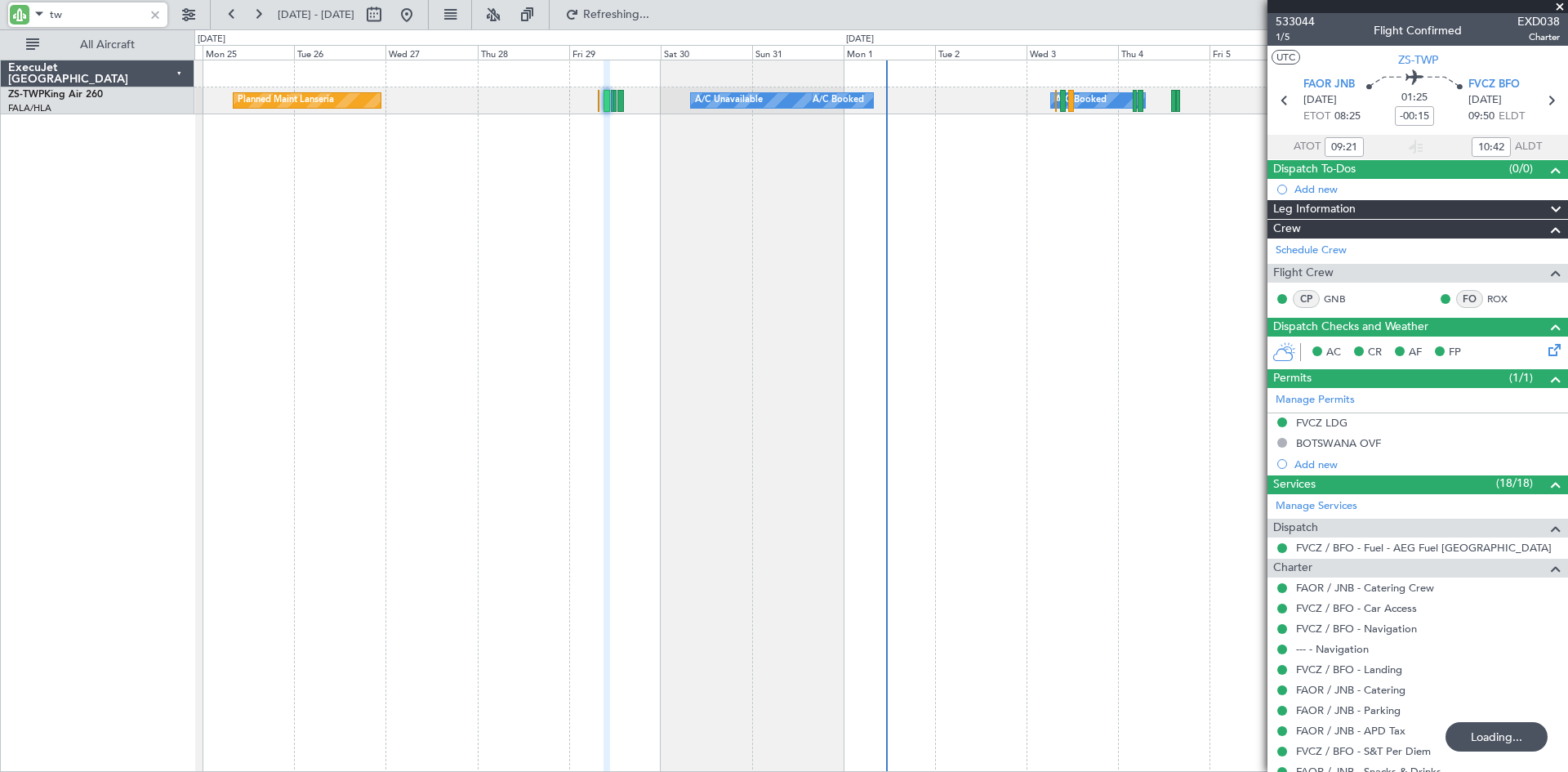
type input "t"
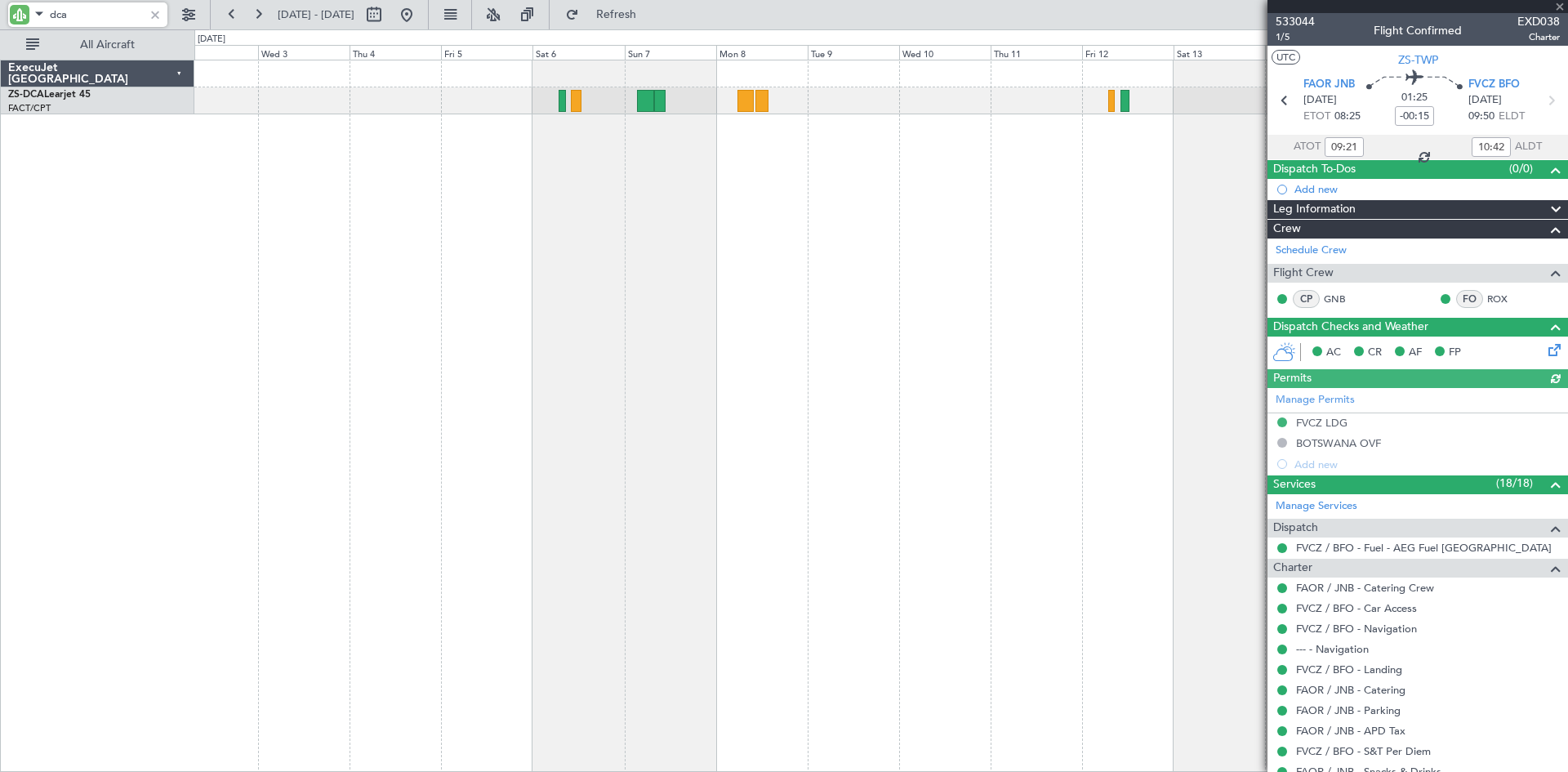
click at [318, 328] on div "A/C Booked" at bounding box center [881, 416] width 1374 height 713
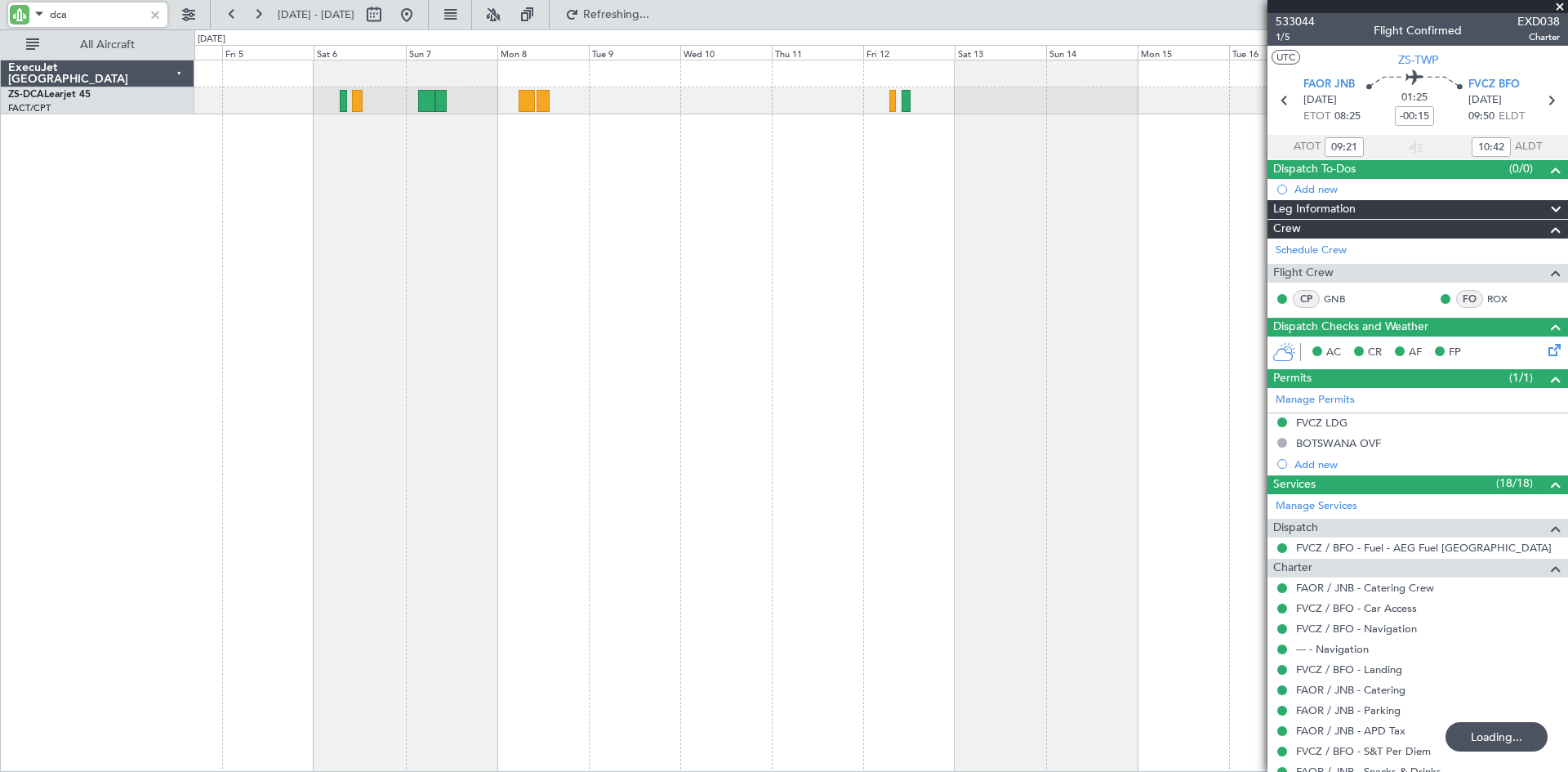
click at [734, 252] on div at bounding box center [881, 416] width 1374 height 713
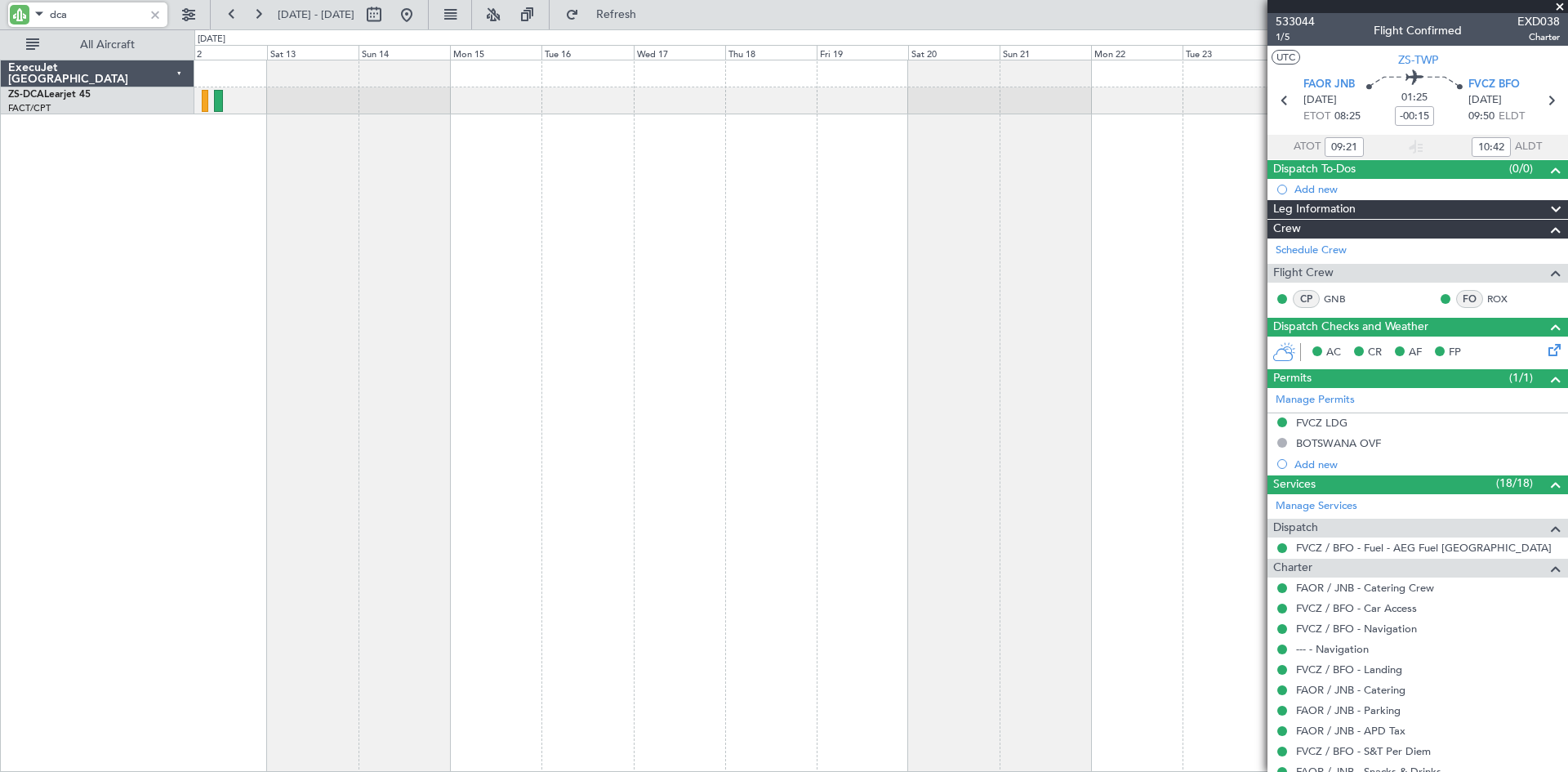
click at [346, 287] on div "A/C Booked A/C Booked" at bounding box center [881, 416] width 1374 height 713
click at [480, 279] on div "A/C Booked A/C Booked" at bounding box center [881, 416] width 1374 height 713
click at [80, 19] on input "dca" at bounding box center [97, 15] width 94 height 25
type input "d"
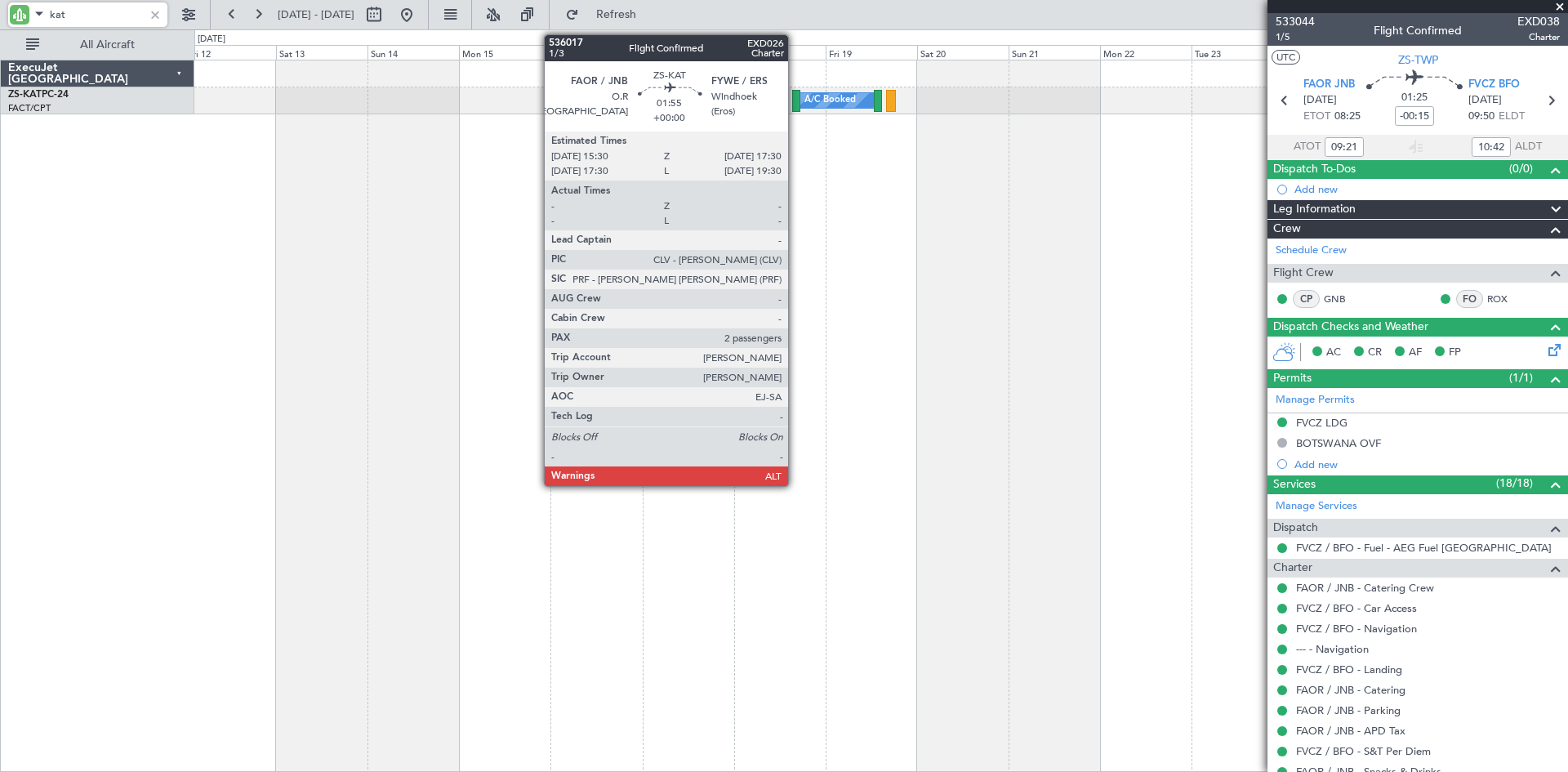
click at [796, 98] on div at bounding box center [796, 101] width 8 height 22
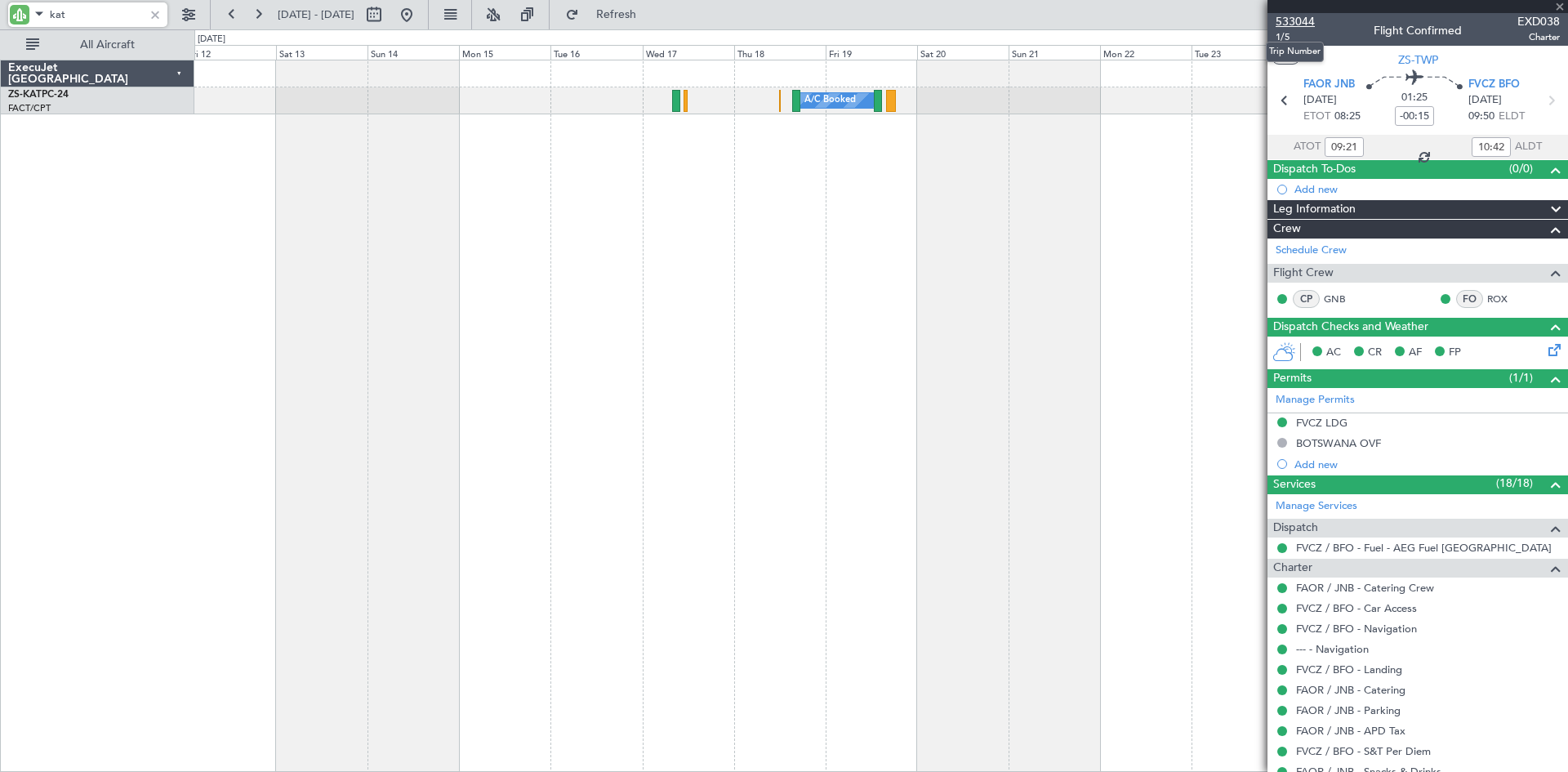
type input "kat"
click at [1296, 21] on span "533044" at bounding box center [1295, 21] width 40 height 18
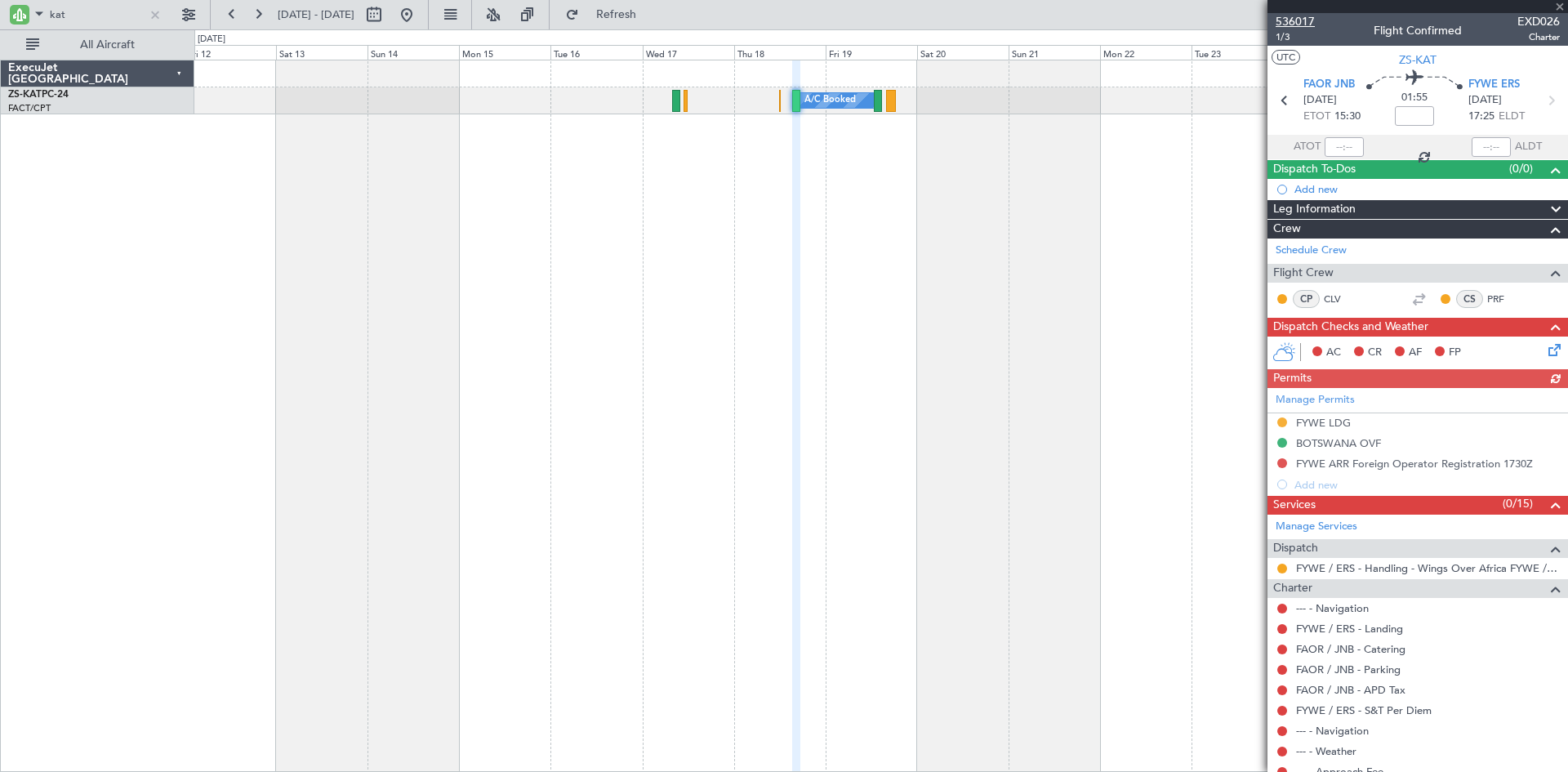
click at [1294, 18] on span "536017" at bounding box center [1295, 21] width 40 height 18
